Goal: Find specific page/section: Find specific page/section

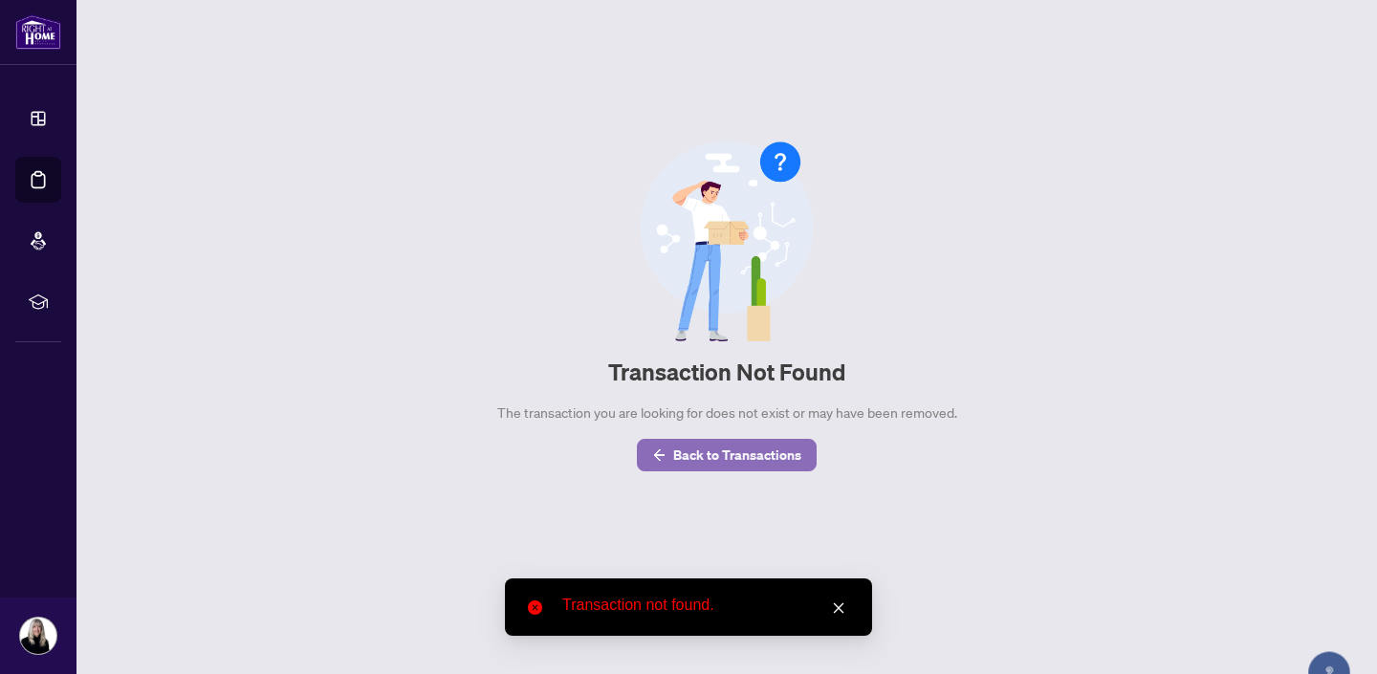
click at [761, 453] on span "Back to Transactions" at bounding box center [737, 455] width 128 height 31
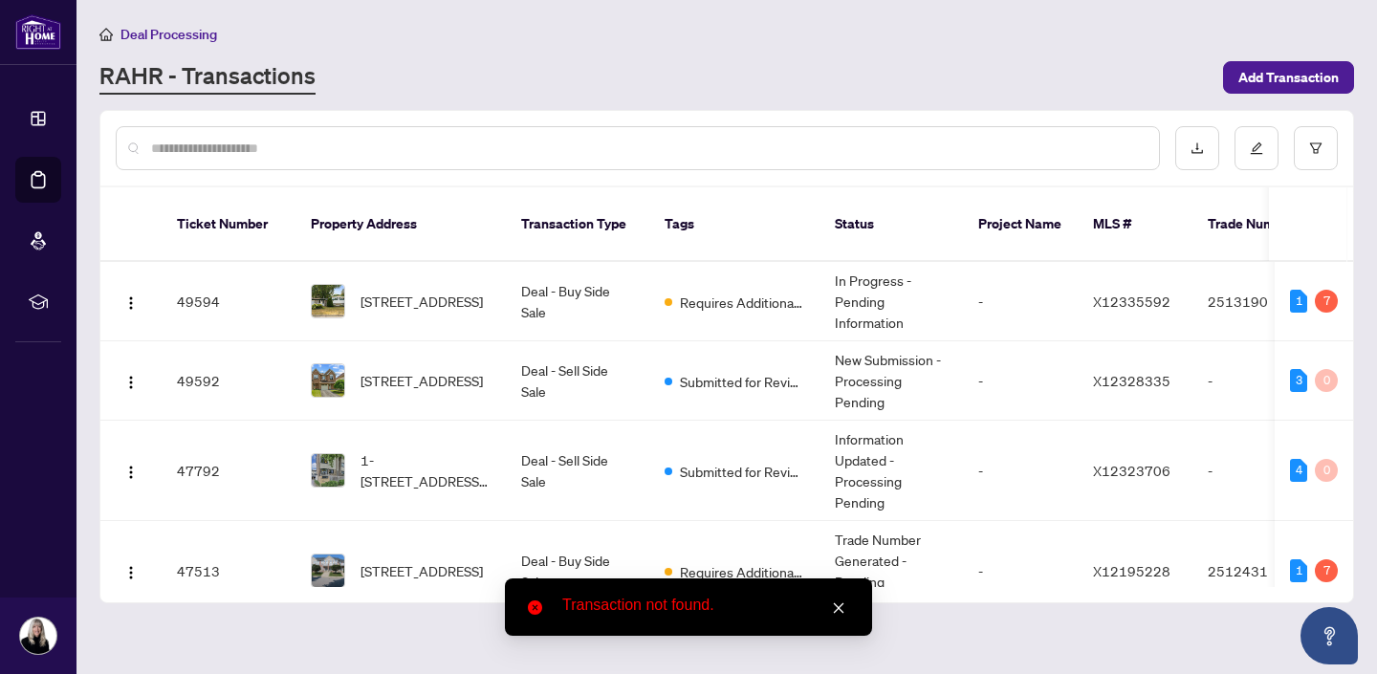
click at [482, 145] on input "text" at bounding box center [647, 148] width 993 height 21
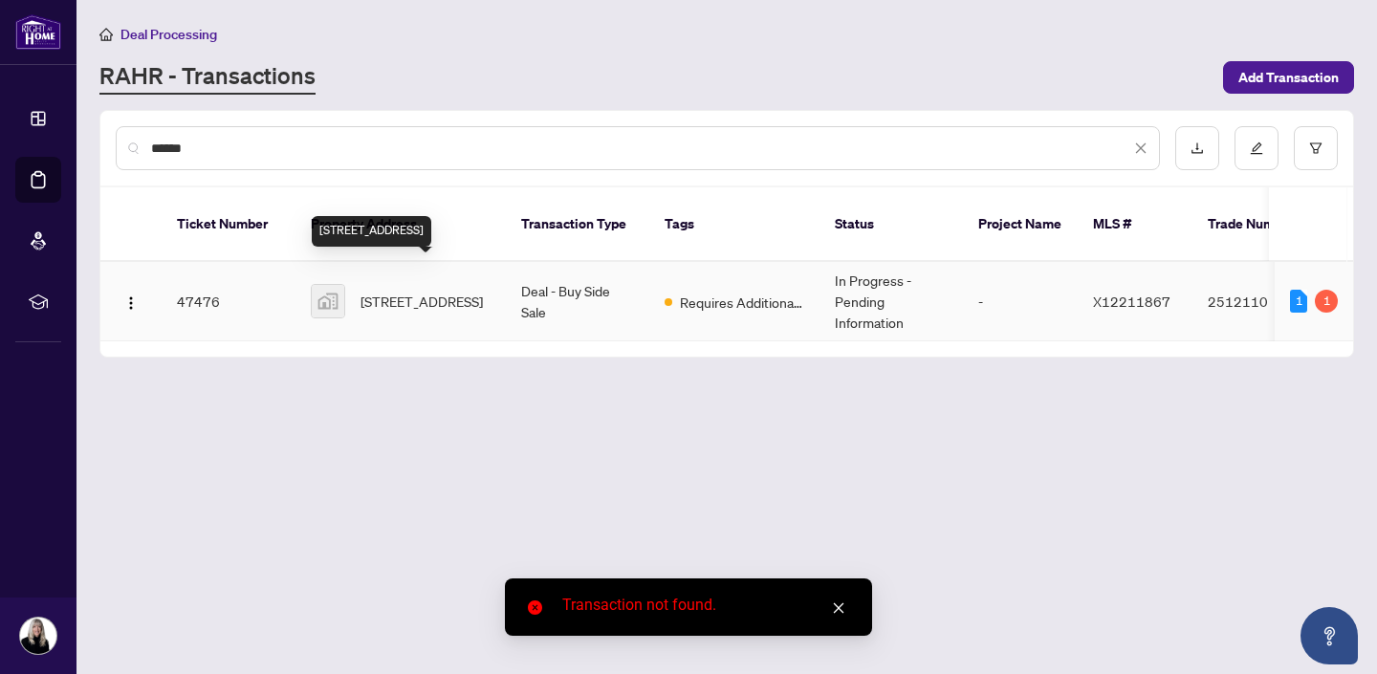
type input "******"
click at [447, 291] on span "[STREET_ADDRESS]" at bounding box center [422, 301] width 122 height 21
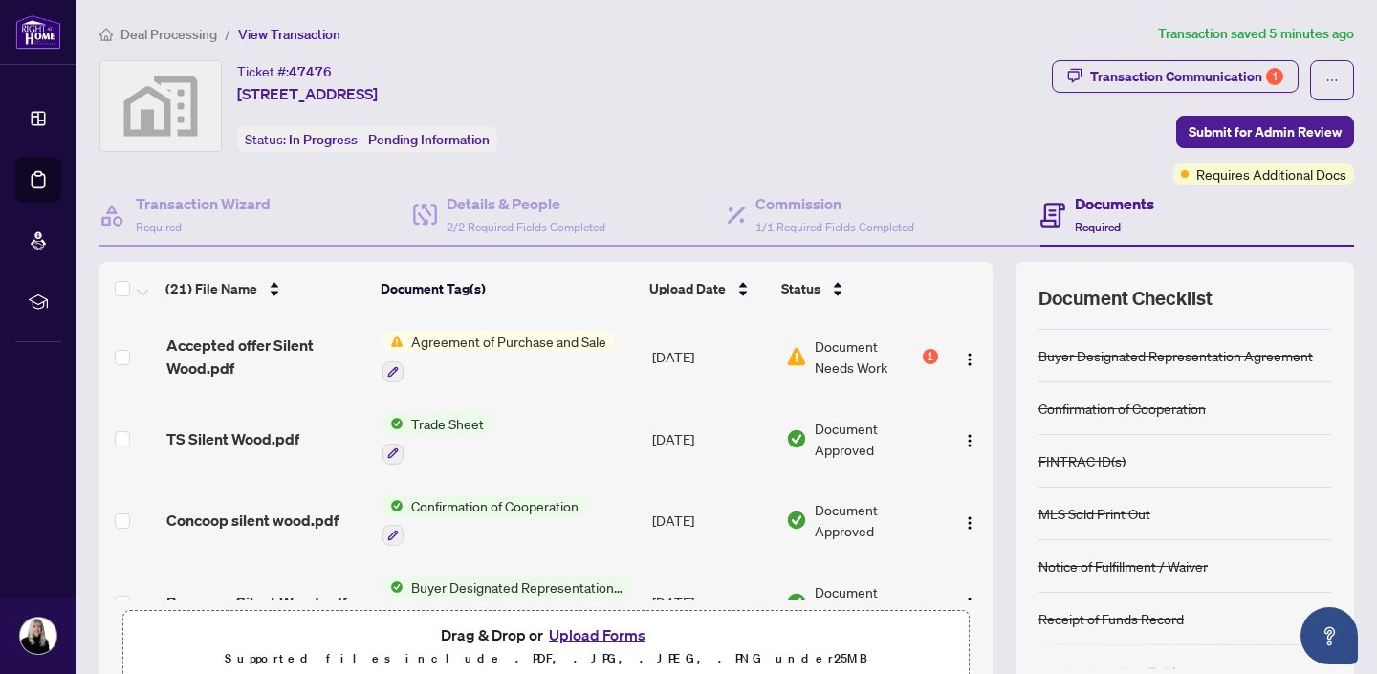
scroll to position [59, 0]
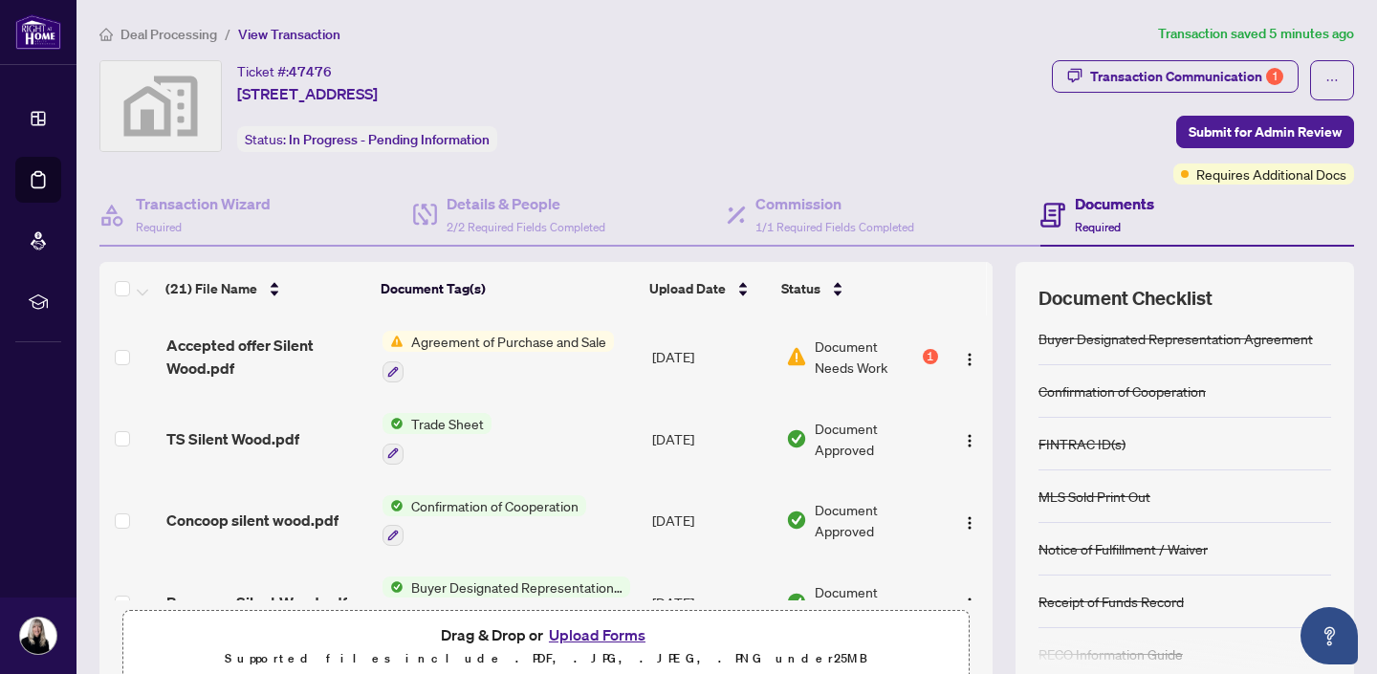
click at [848, 354] on span "Document Needs Work" at bounding box center [867, 357] width 104 height 42
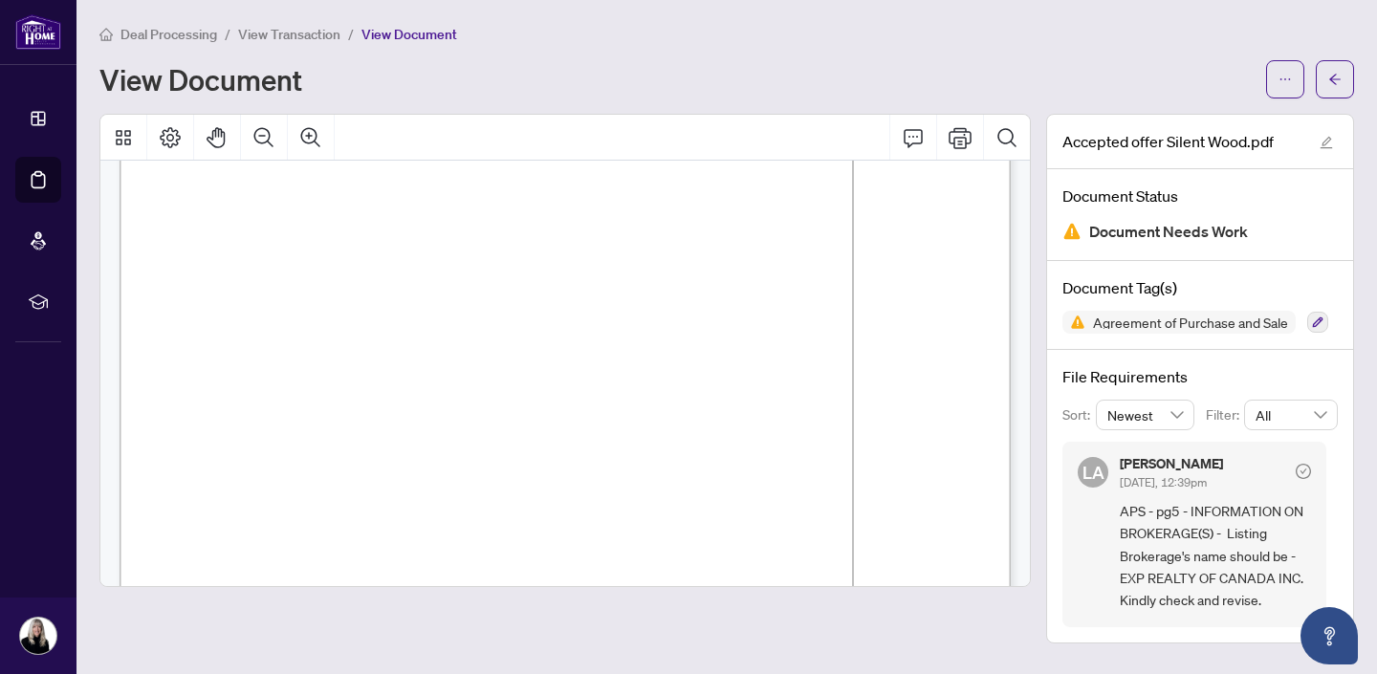
scroll to position [9600, 0]
